Goal: Submit feedback/report problem: Submit feedback/report problem

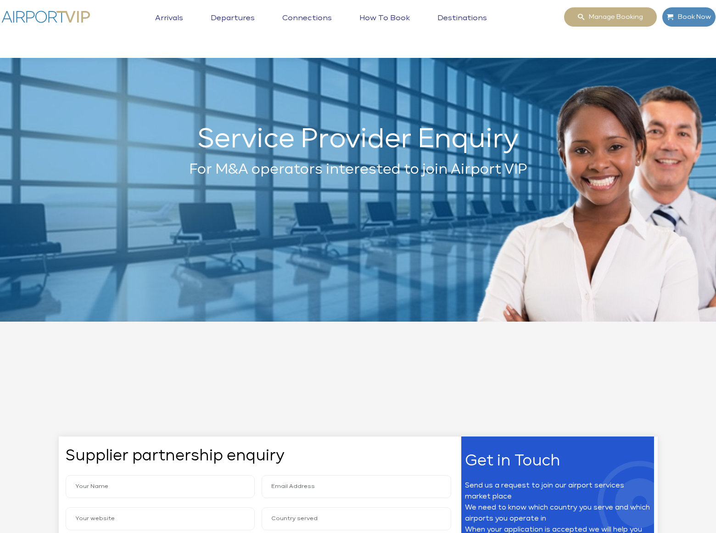
select select "N"
type input "[PERSON_NAME]"
type input "gary-charles@dominatebanners.com"
type input "https://www.dominatebanners.com"
type input "United States"
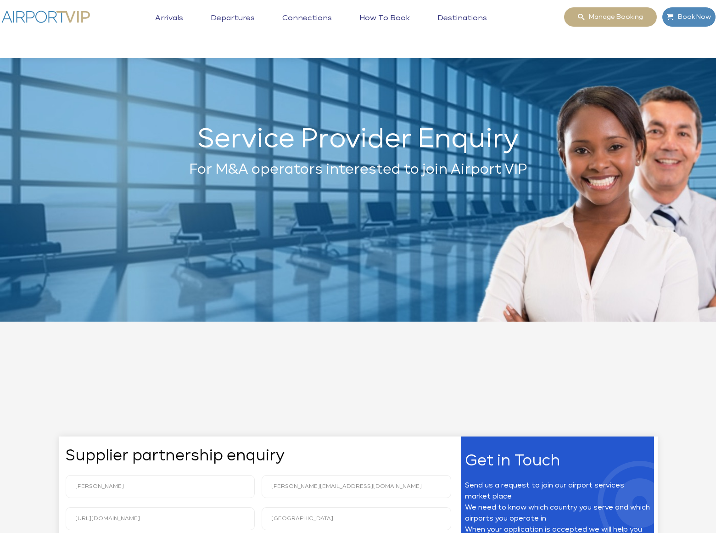
type textarea "We can place your website banner on top position in search engines when someone…"
